Goal: Task Accomplishment & Management: Manage account settings

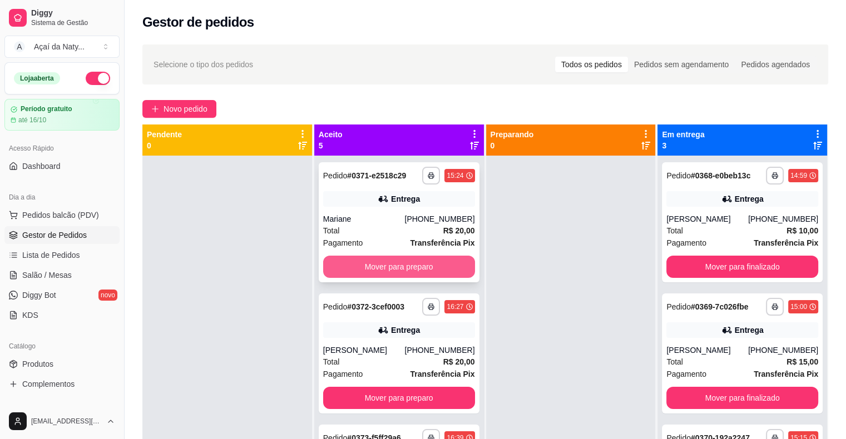
scroll to position [31, 0]
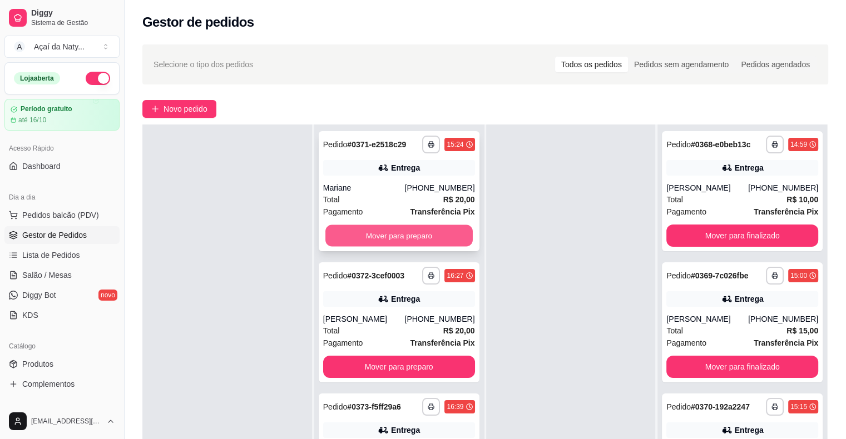
click at [414, 239] on button "Mover para preparo" at bounding box center [398, 236] width 147 height 22
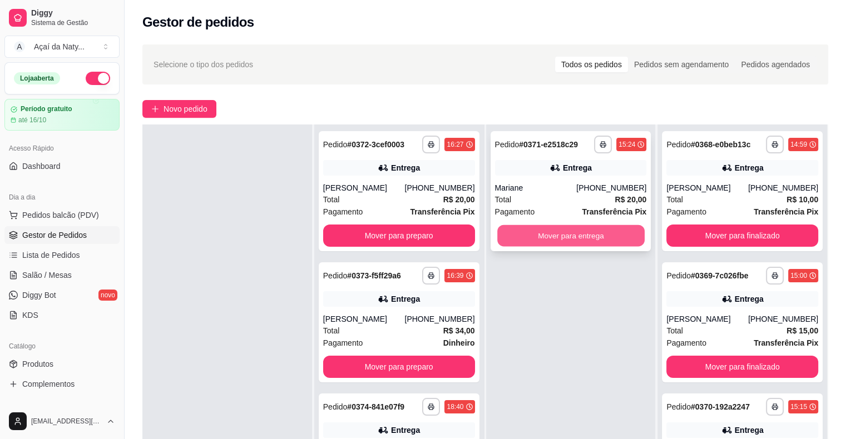
click at [549, 236] on button "Mover para entrega" at bounding box center [570, 236] width 147 height 22
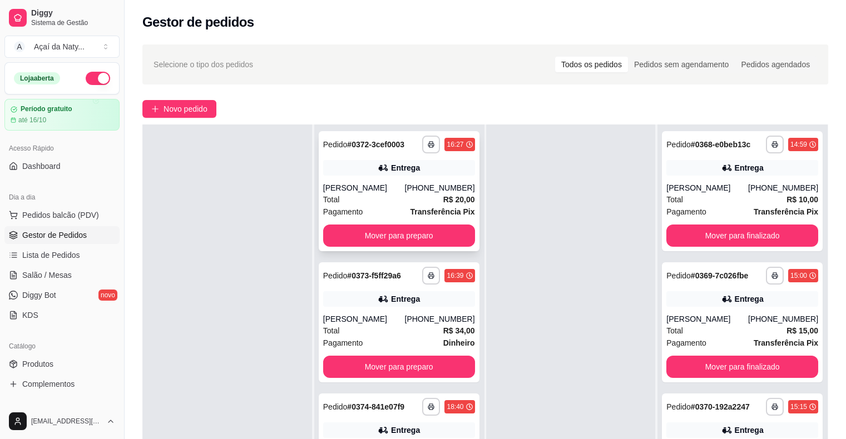
click at [427, 247] on div "**********" at bounding box center [399, 191] width 161 height 120
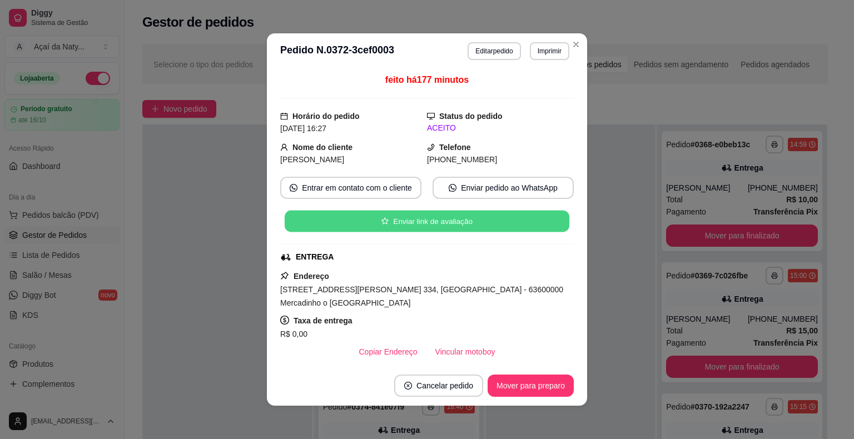
click at [426, 232] on div "Enviar link de avaliação" at bounding box center [427, 221] width 294 height 22
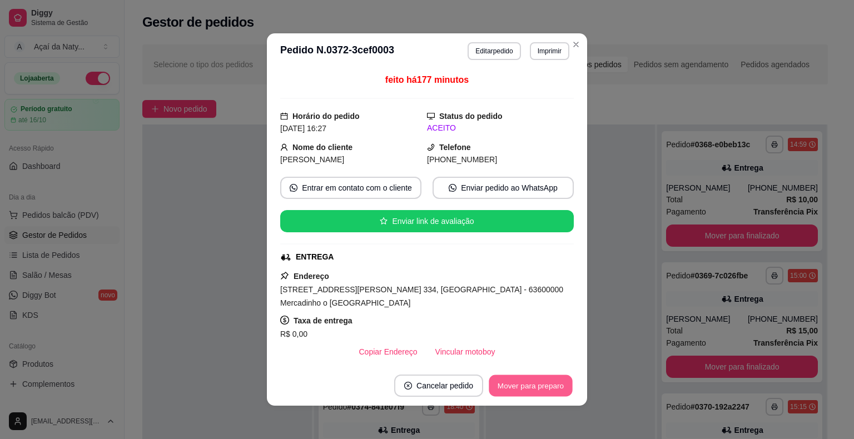
click at [526, 381] on button "Mover para preparo" at bounding box center [530, 386] width 83 height 22
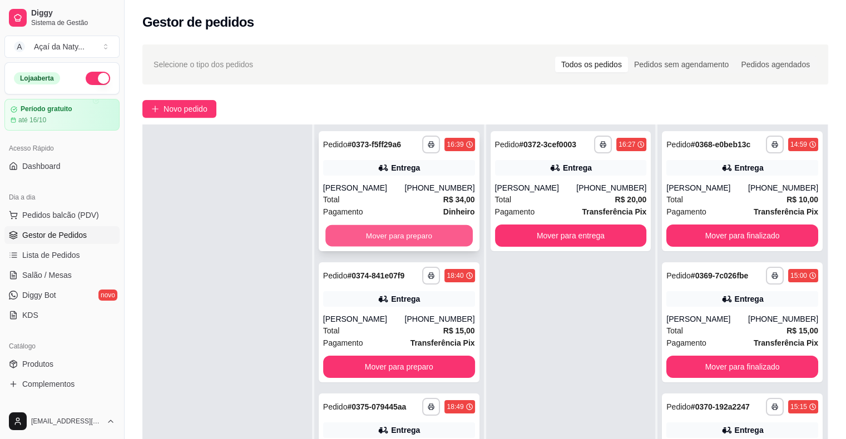
click at [399, 242] on button "Mover para preparo" at bounding box center [398, 236] width 147 height 22
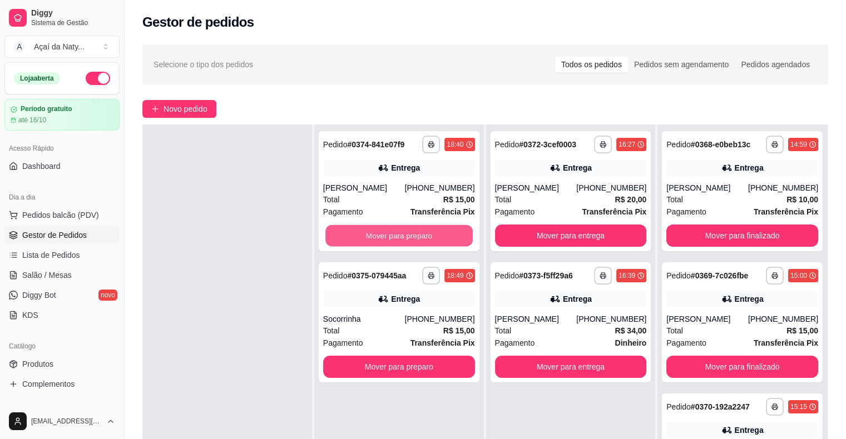
click at [399, 242] on button "Mover para preparo" at bounding box center [398, 236] width 147 height 22
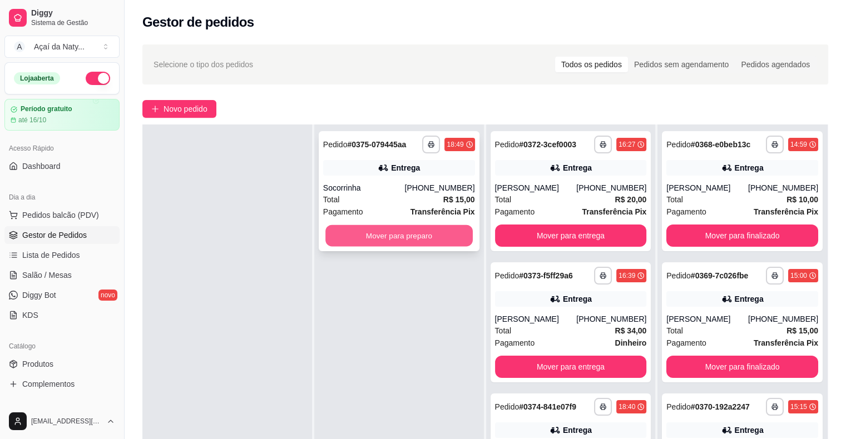
click at [398, 235] on button "Mover para preparo" at bounding box center [398, 236] width 147 height 22
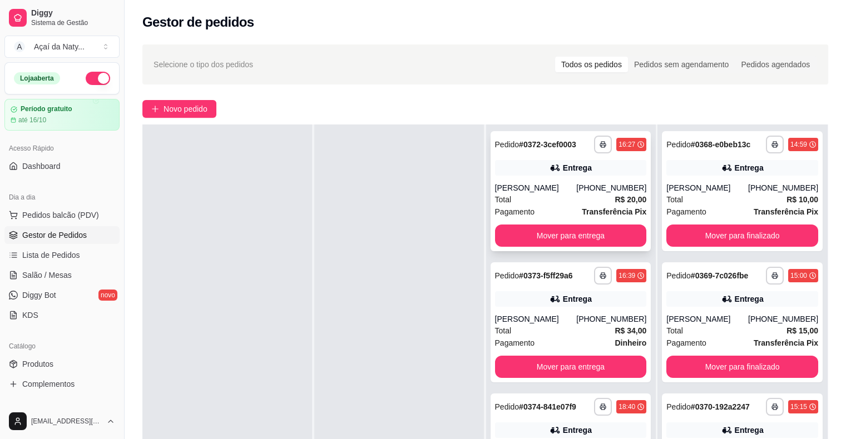
click at [529, 224] on div "**********" at bounding box center [571, 191] width 161 height 120
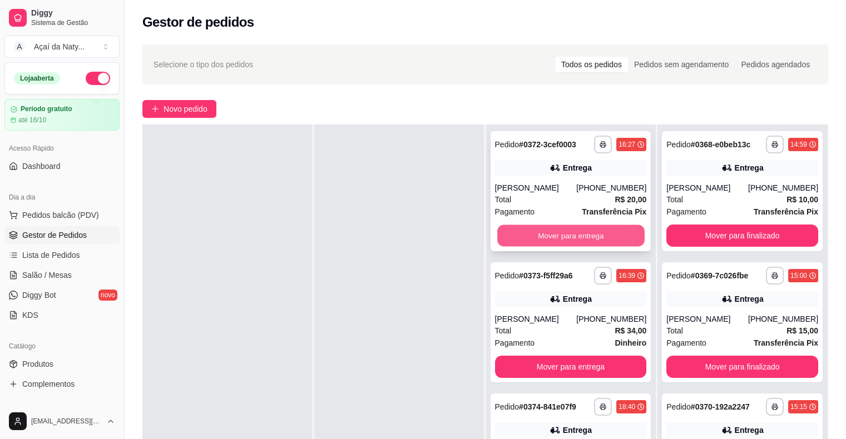
click at [611, 237] on button "Mover para entrega" at bounding box center [570, 236] width 147 height 22
click at [597, 234] on button "Mover para entrega" at bounding box center [570, 236] width 147 height 22
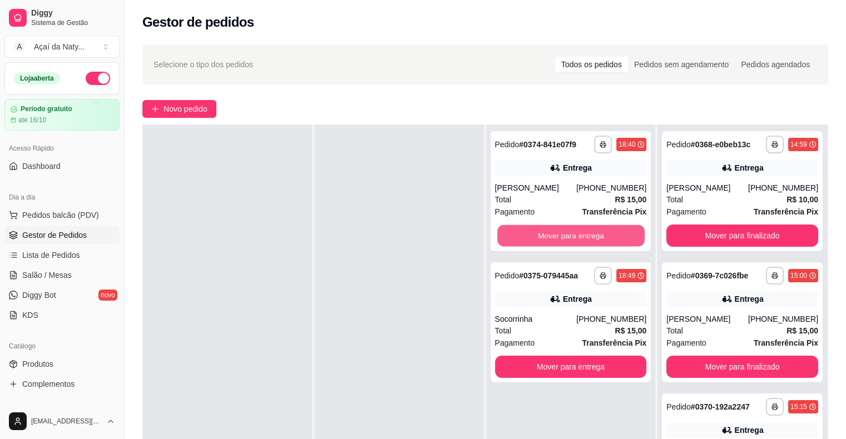
click at [597, 234] on button "Mover para entrega" at bounding box center [570, 236] width 147 height 22
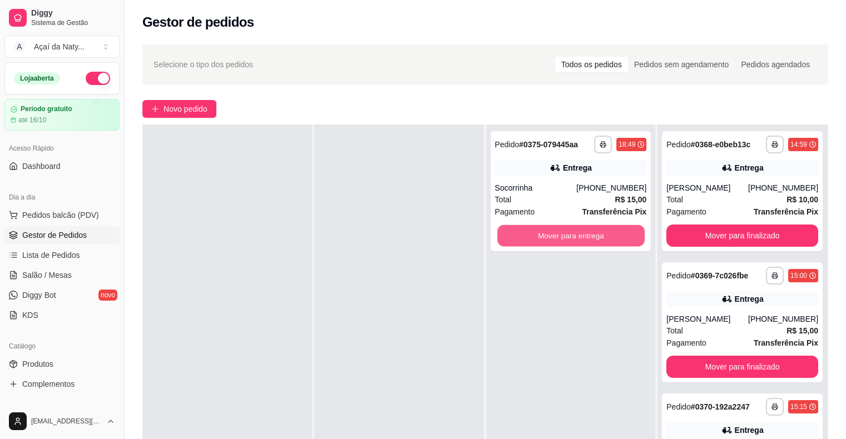
click at [597, 234] on button "Mover para entrega" at bounding box center [570, 236] width 147 height 22
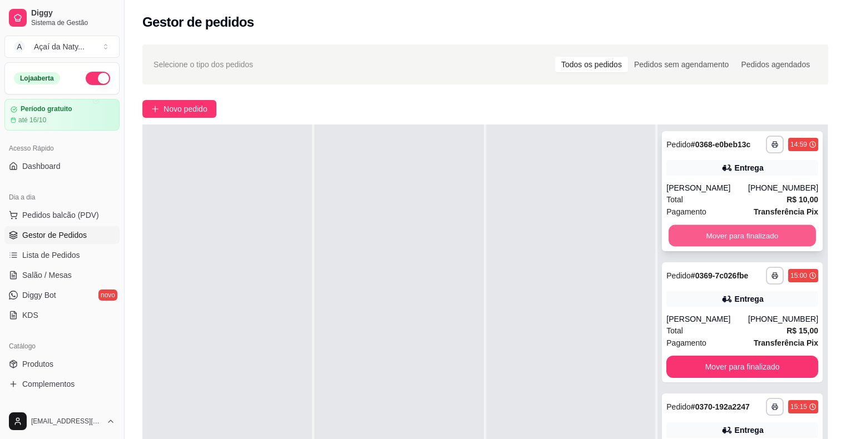
click at [743, 233] on button "Mover para finalizado" at bounding box center [741, 236] width 147 height 22
click at [740, 239] on button "Mover para finalizado" at bounding box center [741, 236] width 147 height 22
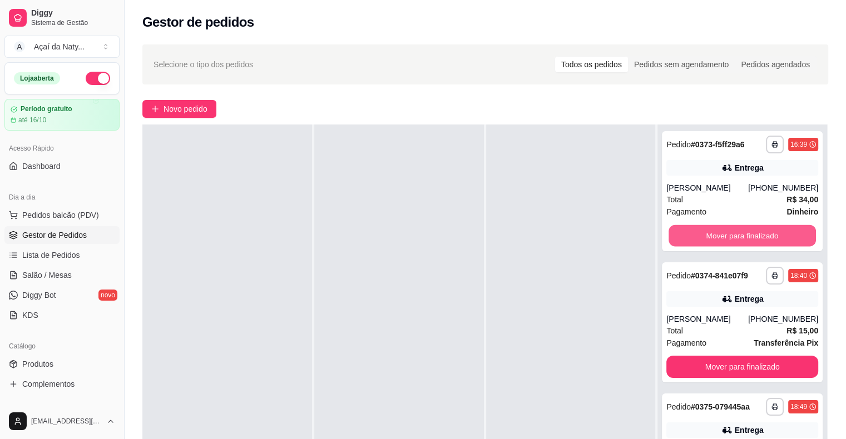
click at [740, 239] on button "Mover para finalizado" at bounding box center [741, 236] width 147 height 22
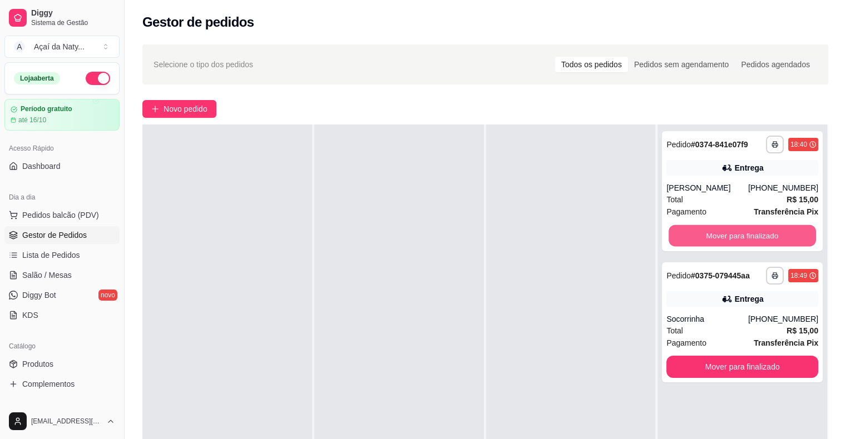
click at [740, 239] on button "Mover para finalizado" at bounding box center [741, 236] width 147 height 22
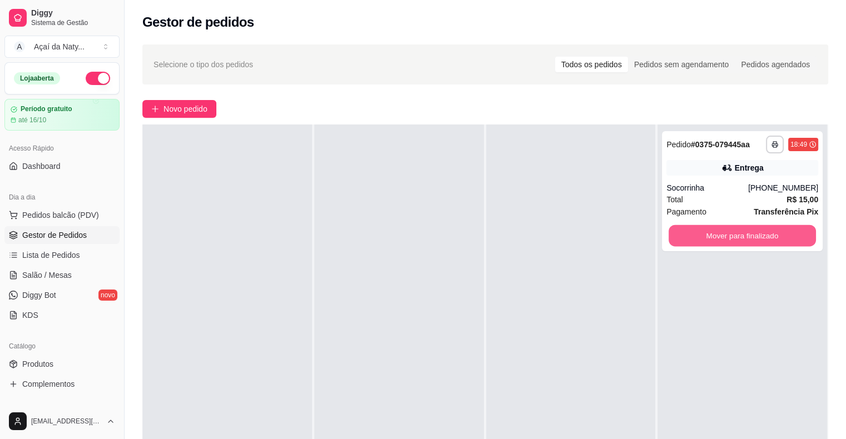
click at [740, 239] on button "Mover para finalizado" at bounding box center [741, 236] width 147 height 22
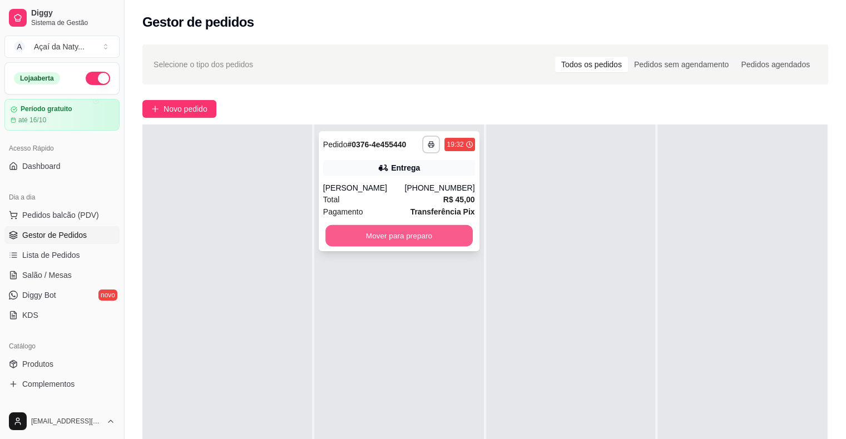
click at [400, 241] on button "Mover para preparo" at bounding box center [398, 236] width 147 height 22
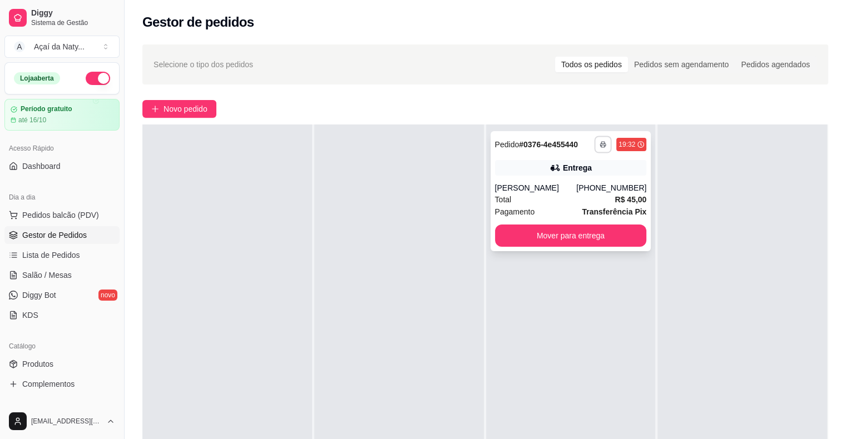
click at [600, 143] on icon "button" at bounding box center [603, 144] width 7 height 7
click at [568, 186] on button "Impressora" at bounding box center [567, 183] width 78 height 17
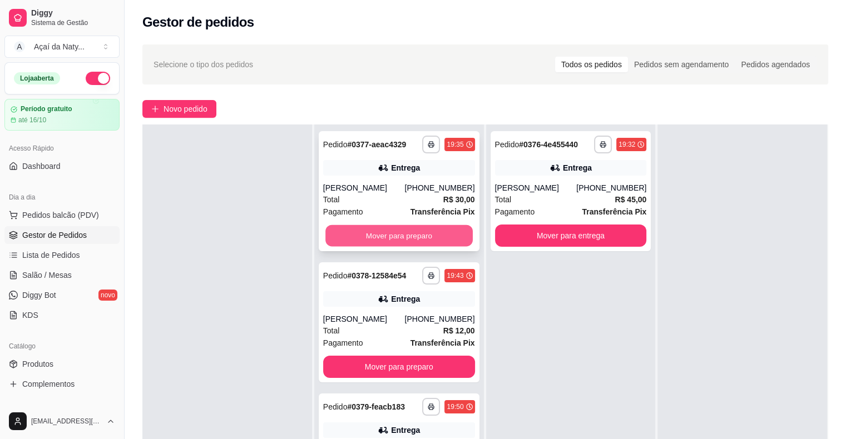
click at [358, 239] on button "Mover para preparo" at bounding box center [398, 236] width 147 height 22
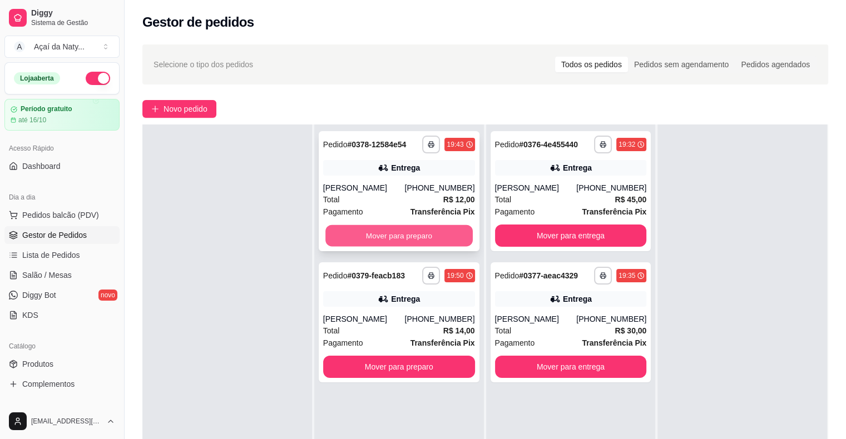
click at [368, 230] on button "Mover para preparo" at bounding box center [398, 236] width 147 height 22
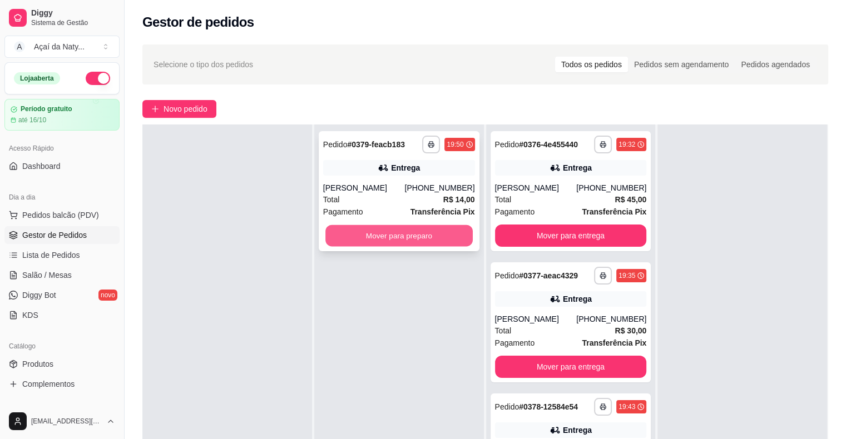
click at [402, 237] on button "Mover para preparo" at bounding box center [398, 236] width 147 height 22
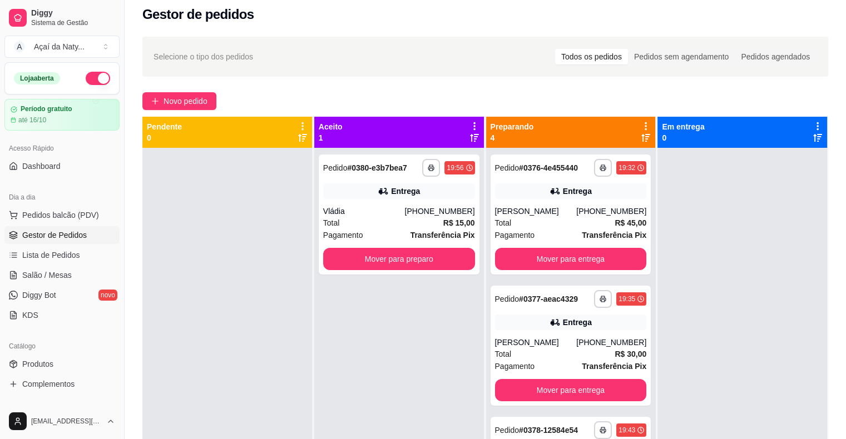
scroll to position [0, 0]
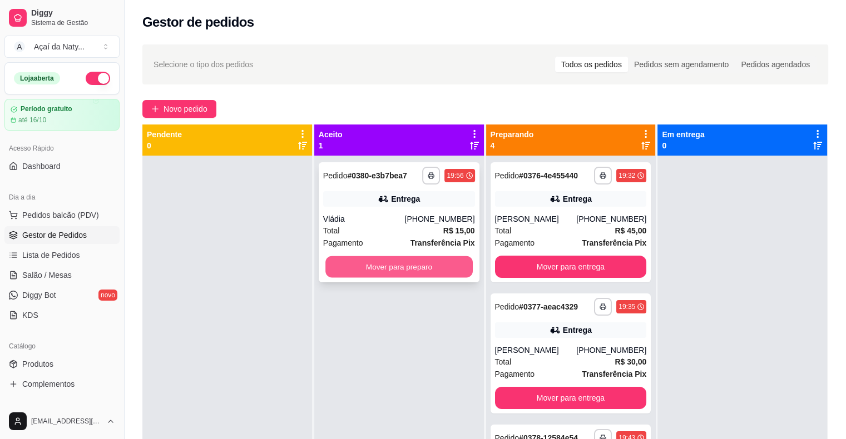
click at [407, 264] on button "Mover para preparo" at bounding box center [398, 267] width 147 height 22
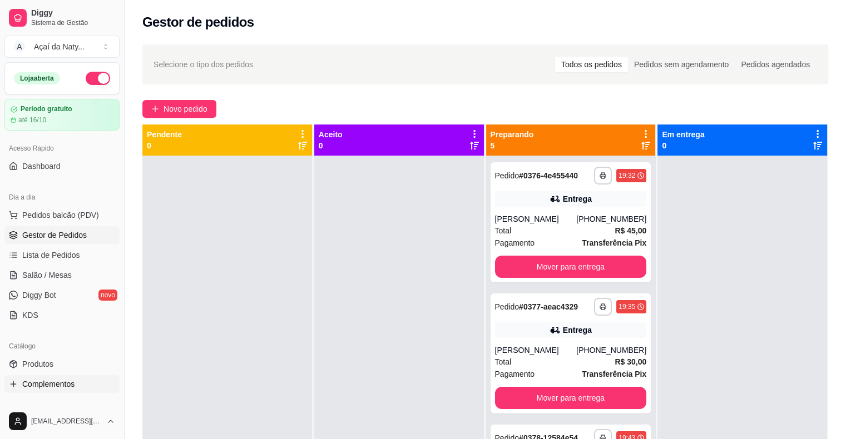
click at [52, 386] on span "Complementos" at bounding box center [48, 384] width 52 height 11
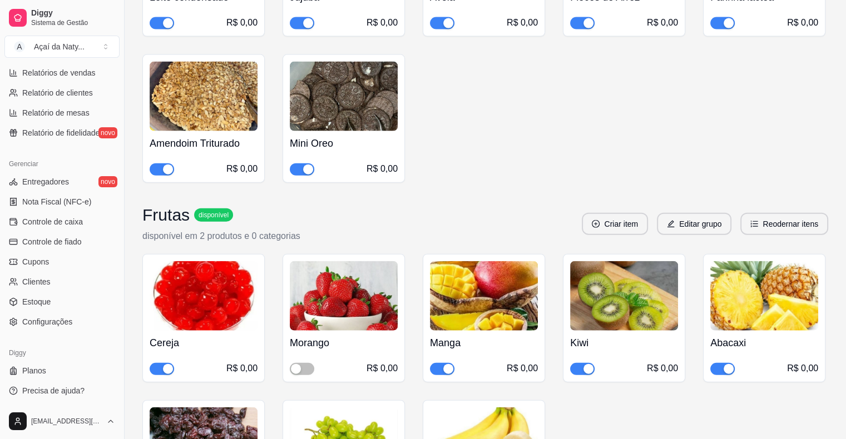
scroll to position [2625, 0]
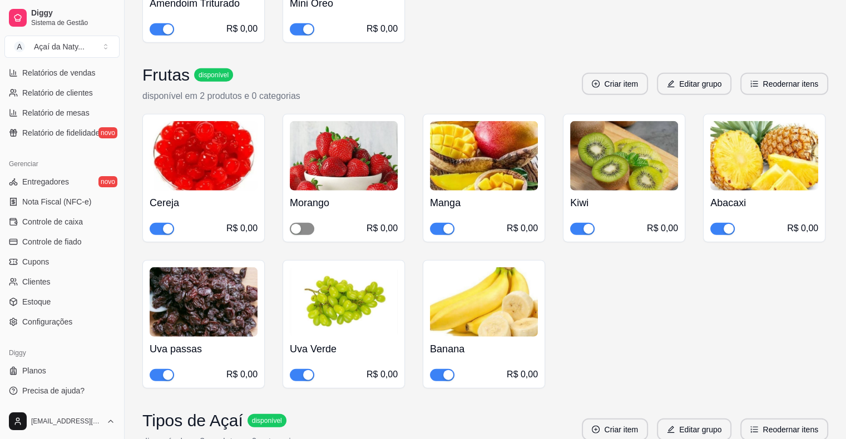
click at [305, 223] on span "button" at bounding box center [302, 229] width 24 height 12
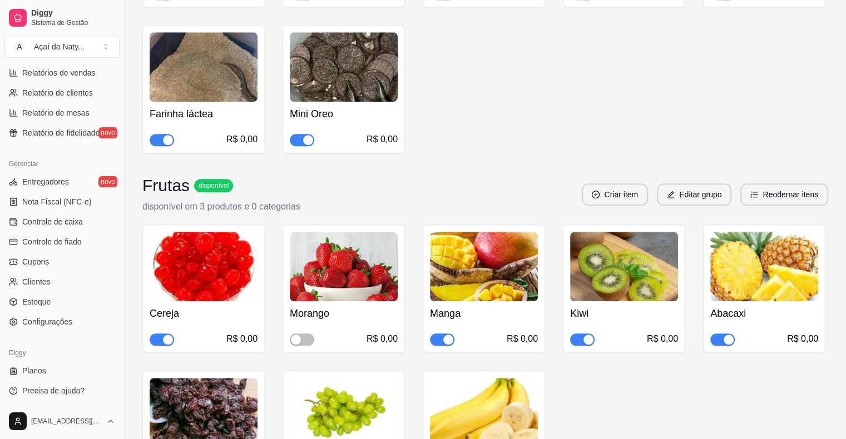
scroll to position [5406, 0]
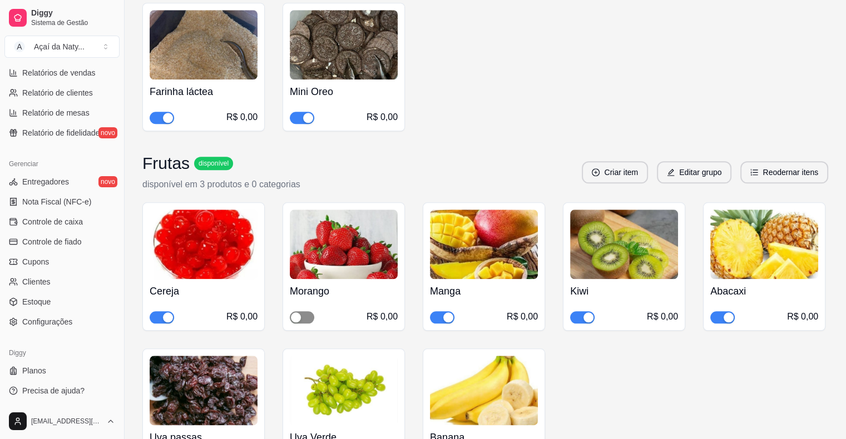
click at [296, 279] on div "Morango R$ 0,00" at bounding box center [344, 266] width 122 height 128
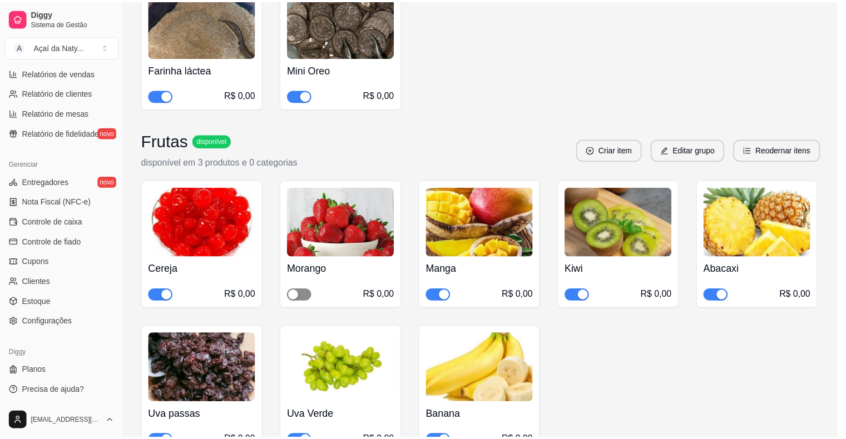
scroll to position [2, 0]
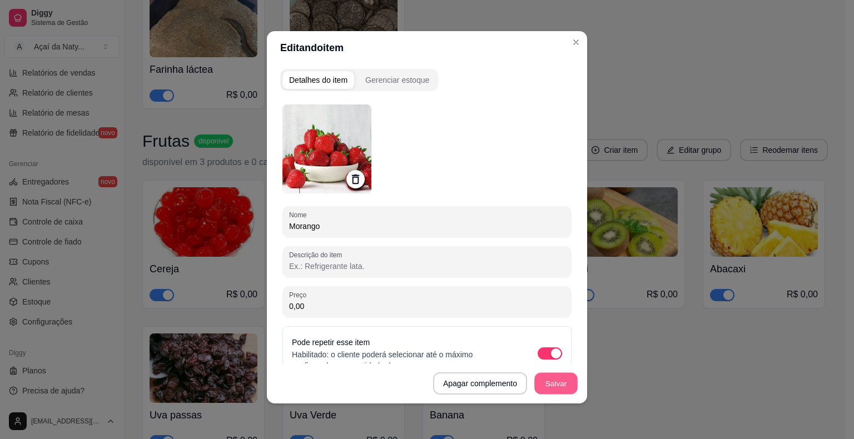
click at [553, 374] on button "Salvar" at bounding box center [555, 384] width 43 height 22
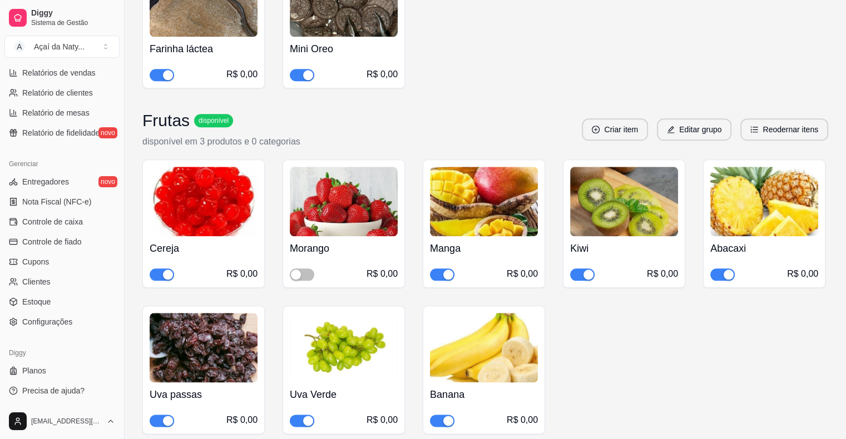
scroll to position [5450, 0]
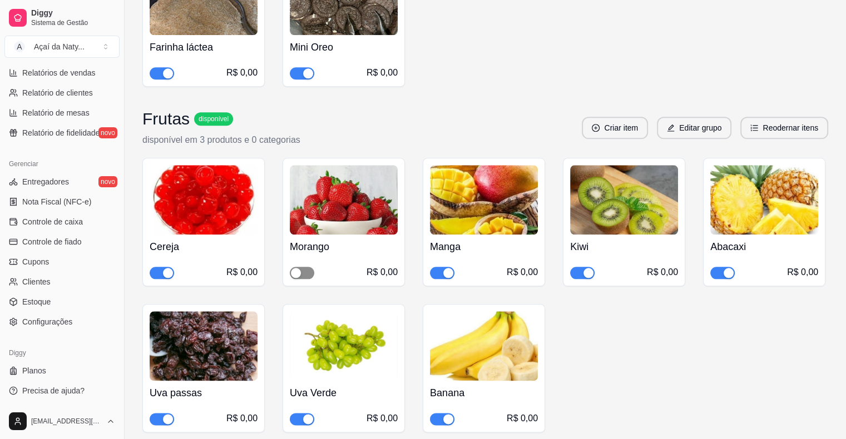
click at [300, 268] on div "button" at bounding box center [296, 273] width 10 height 10
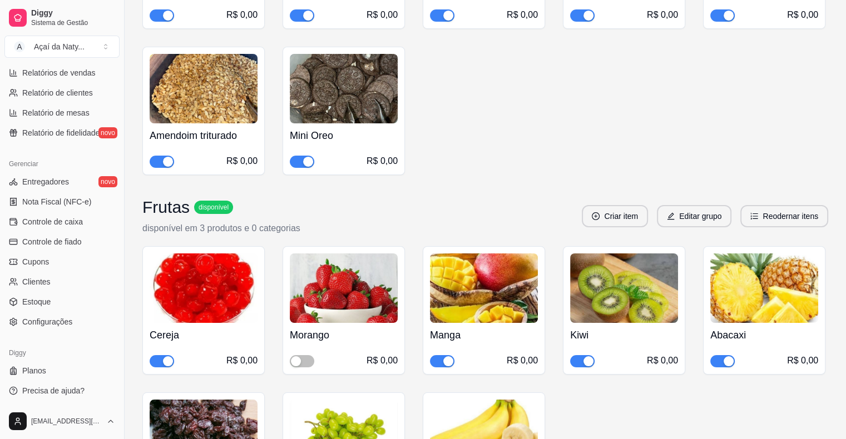
scroll to position [8253, 0]
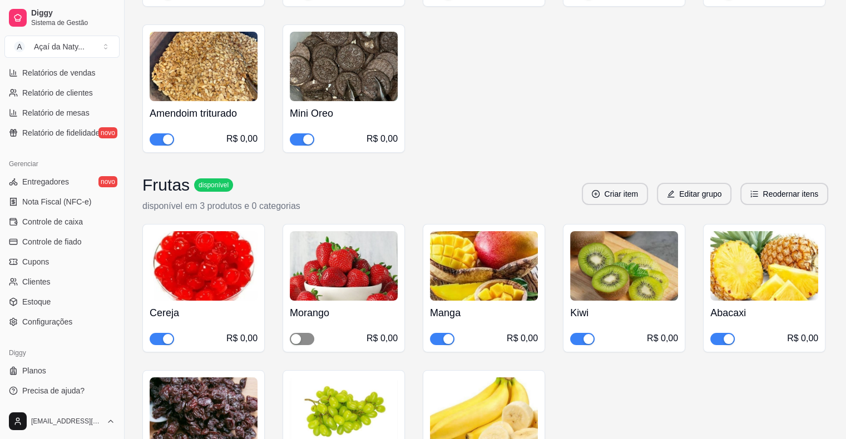
click at [300, 333] on button "button" at bounding box center [302, 339] width 24 height 12
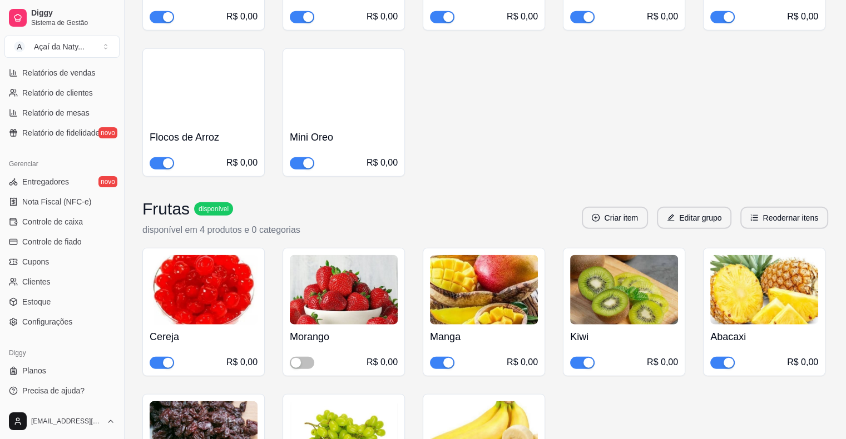
scroll to position [11078, 0]
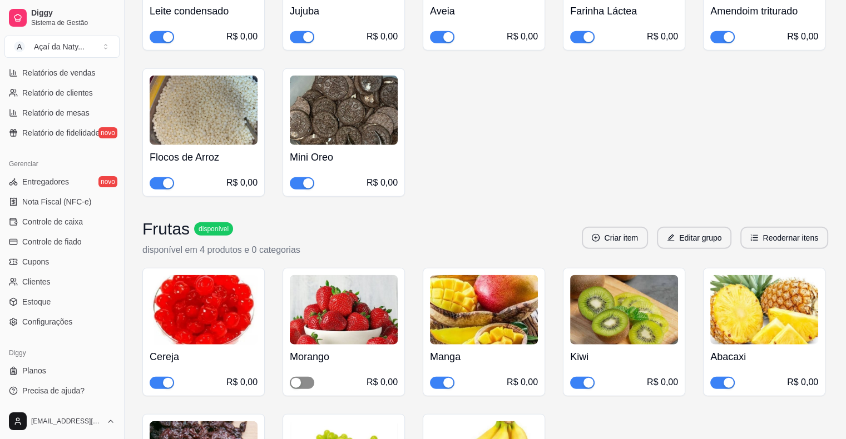
click at [308, 377] on span "button" at bounding box center [302, 383] width 24 height 12
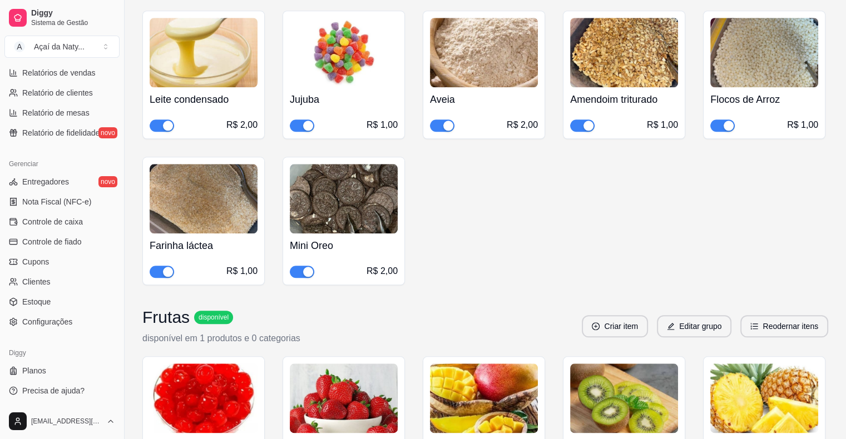
scroll to position [13881, 0]
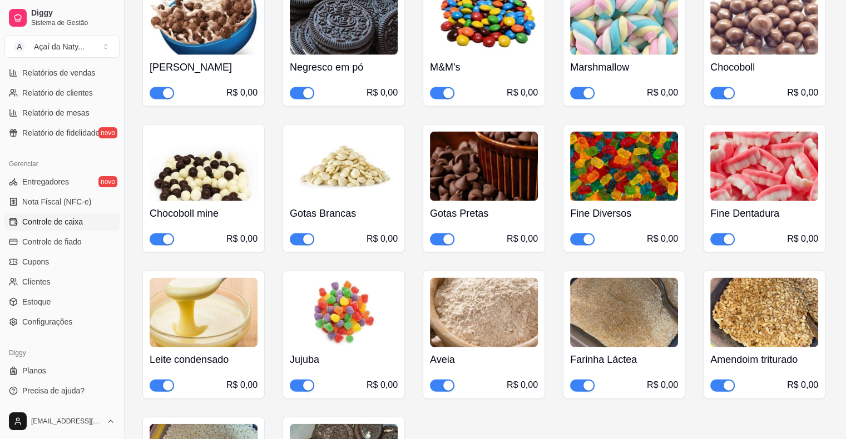
scroll to position [10706, 0]
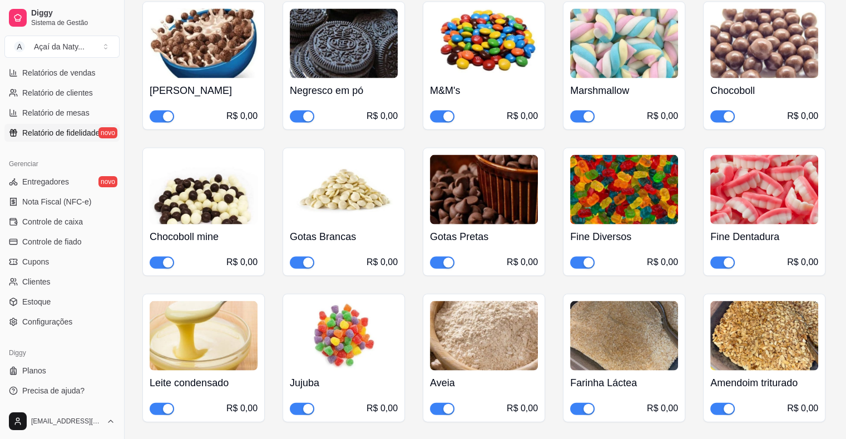
click at [75, 132] on span "Relatório de fidelidade" at bounding box center [60, 132] width 77 height 11
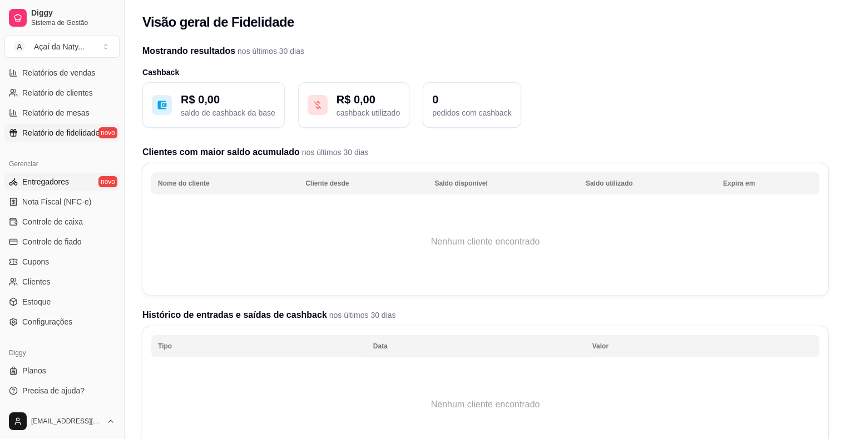
click at [76, 181] on link "Entregadores novo" at bounding box center [61, 182] width 115 height 18
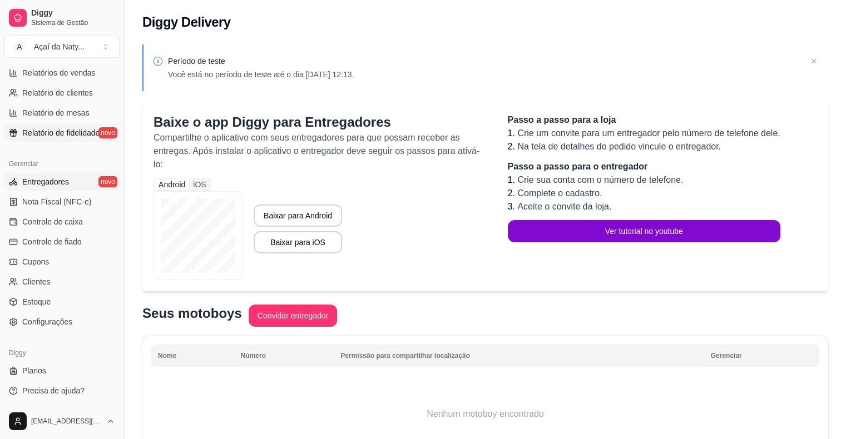
click at [105, 135] on link "Relatório de fidelidade novo" at bounding box center [61, 133] width 115 height 18
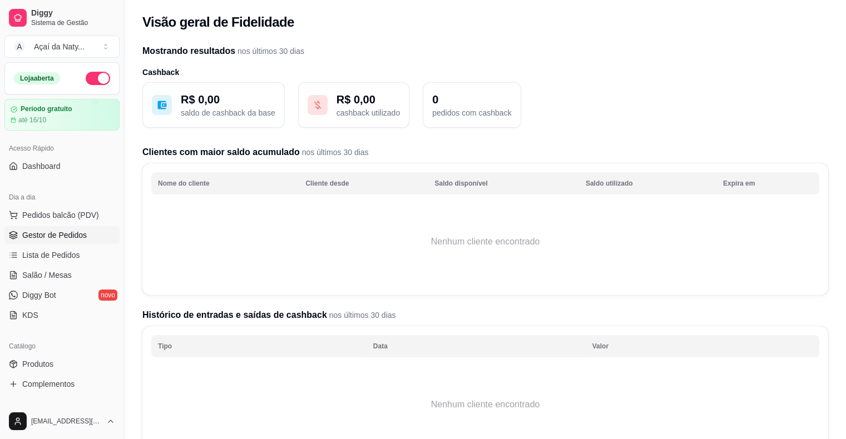
click at [16, 232] on icon at bounding box center [13, 235] width 9 height 9
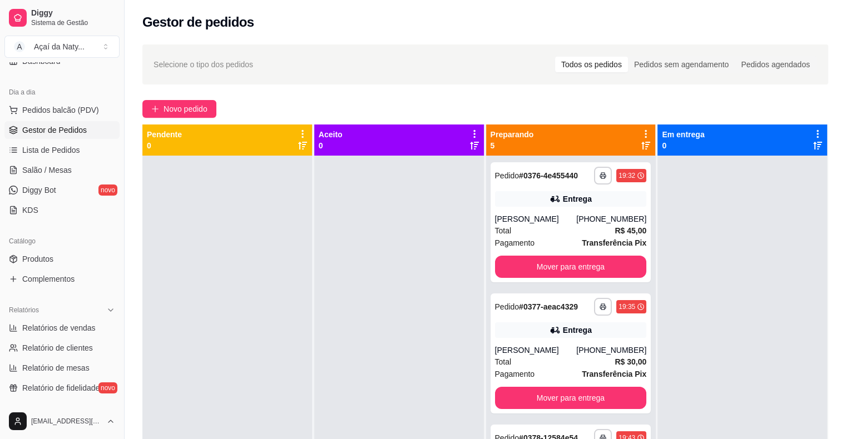
scroll to position [200, 0]
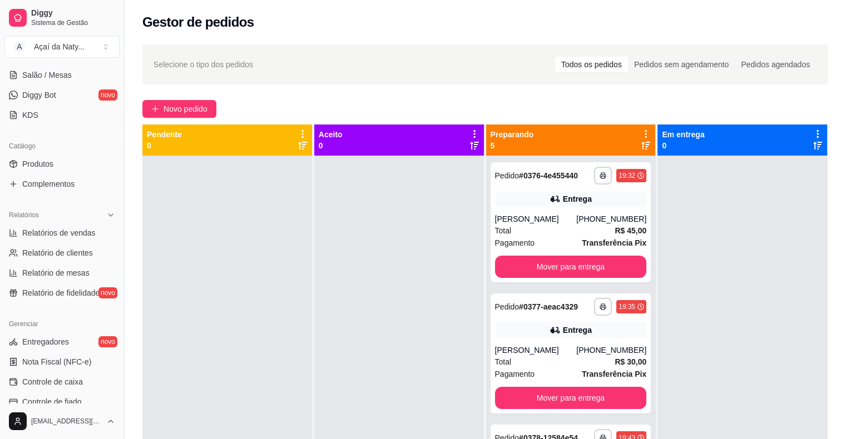
click at [424, 205] on div at bounding box center [399, 375] width 170 height 439
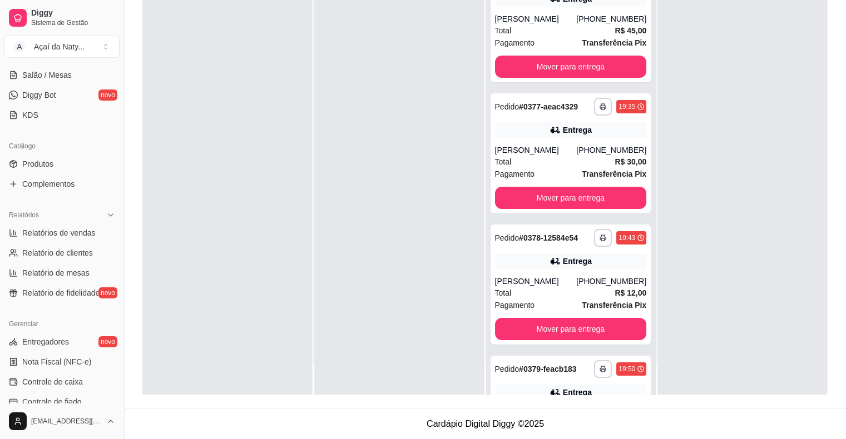
scroll to position [169, 0]
